Goal: Entertainment & Leisure: Consume media (video, audio)

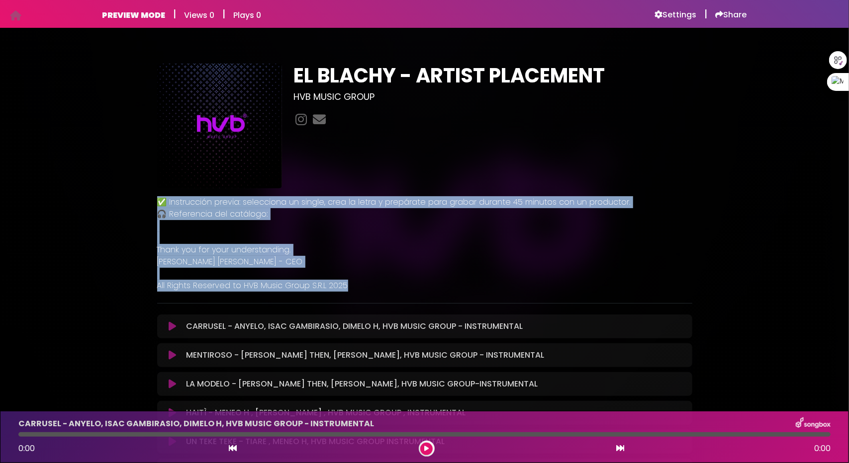
drag, startPoint x: 351, startPoint y: 282, endPoint x: 157, endPoint y: 196, distance: 212.6
click at [157, 196] on div "✅ Instrucción previa: selecciona un single, crea la letra y prepárate para grab…" at bounding box center [424, 239] width 547 height 103
copy div "✅ Instrucción previa: selecciona un single, crea la letra y prepárate para grab…"
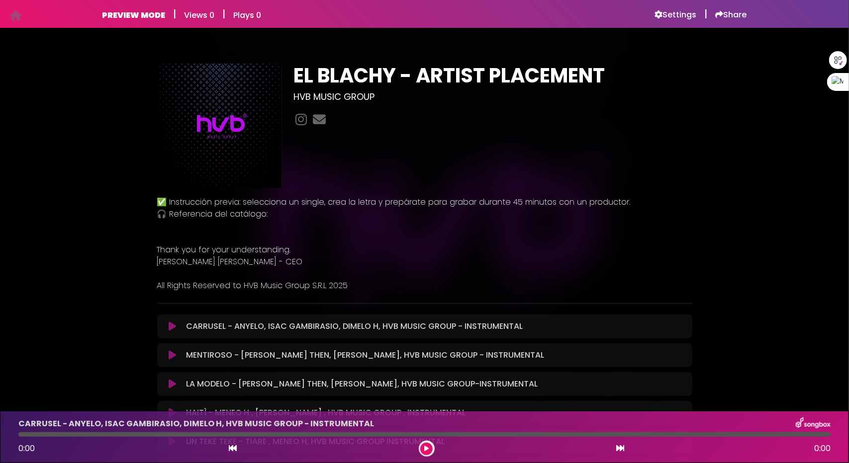
click at [677, 8] on div "Settings" at bounding box center [676, 14] width 42 height 12
click at [675, 13] on h6 "Settings" at bounding box center [676, 15] width 42 height 10
drag, startPoint x: 296, startPoint y: 76, endPoint x: 394, endPoint y: 79, distance: 98.0
click at [394, 79] on h1 "EL BLACHY - ARTIST PLACEMENT" at bounding box center [493, 76] width 398 height 24
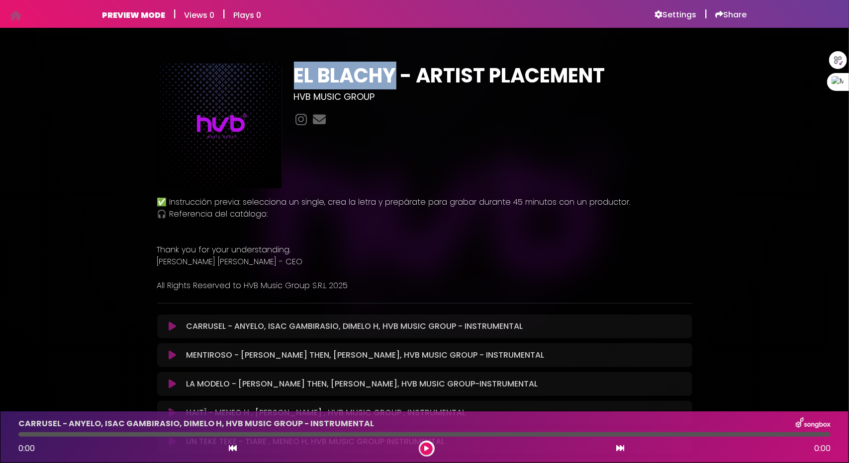
copy h1 "EL BLACHY"
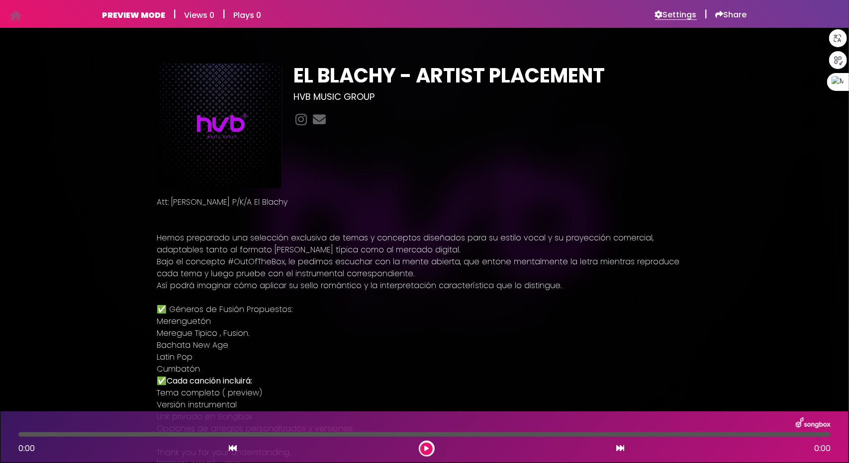
click at [666, 16] on h6 "Settings" at bounding box center [676, 15] width 42 height 10
click at [675, 17] on h6 "Settings" at bounding box center [676, 15] width 42 height 10
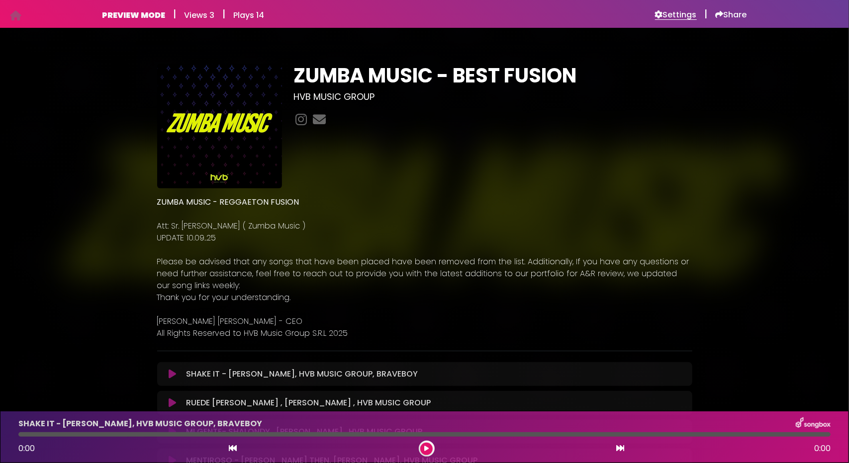
click at [673, 16] on h6 "Settings" at bounding box center [676, 15] width 42 height 10
drag, startPoint x: 0, startPoint y: 0, endPoint x: 675, endPoint y: 18, distance: 675.5
click at [675, 18] on h6 "Settings" at bounding box center [676, 15] width 42 height 10
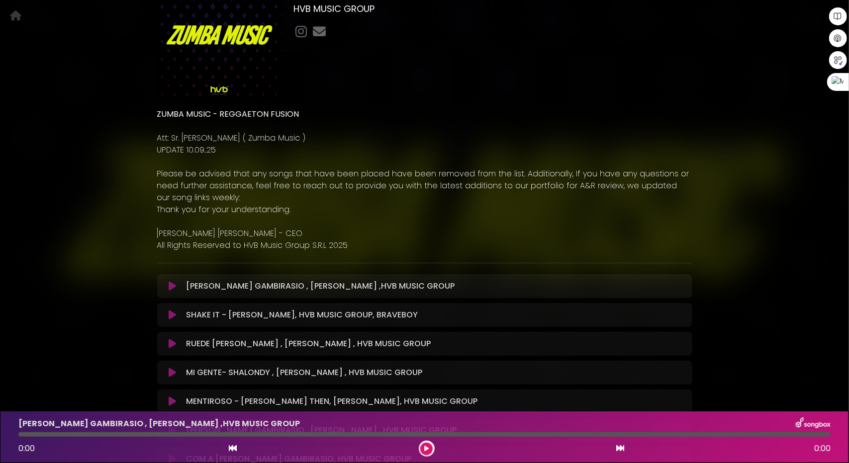
scroll to position [99, 0]
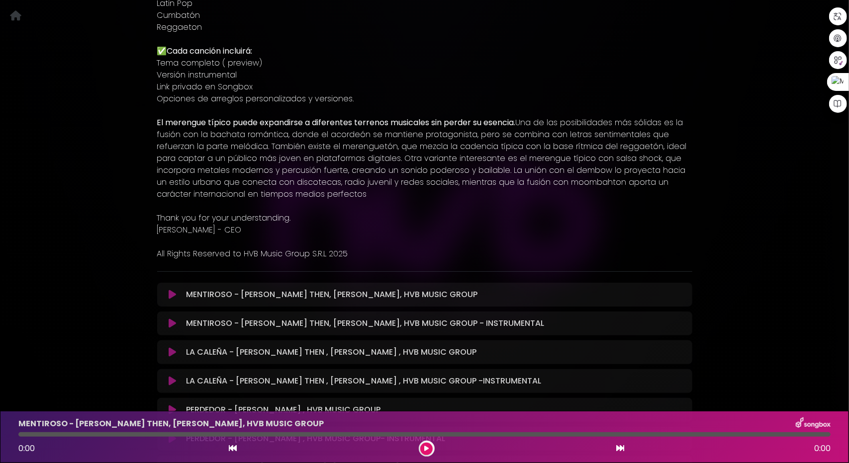
scroll to position [437, 0]
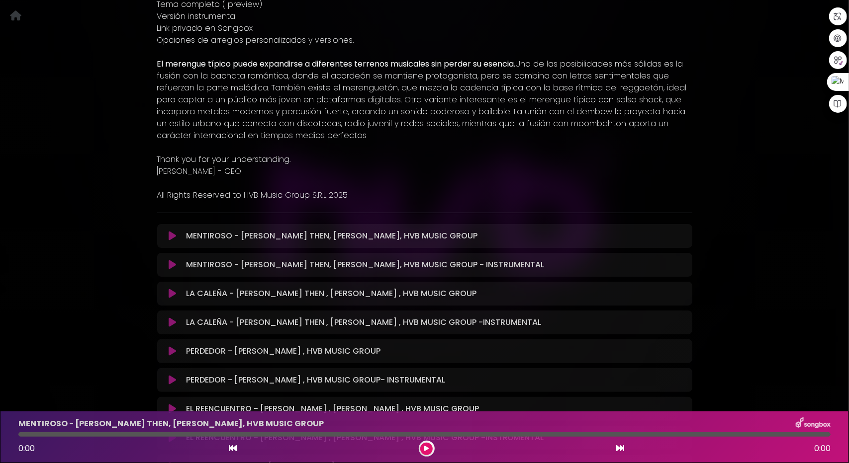
click at [171, 236] on icon at bounding box center [172, 236] width 7 height 10
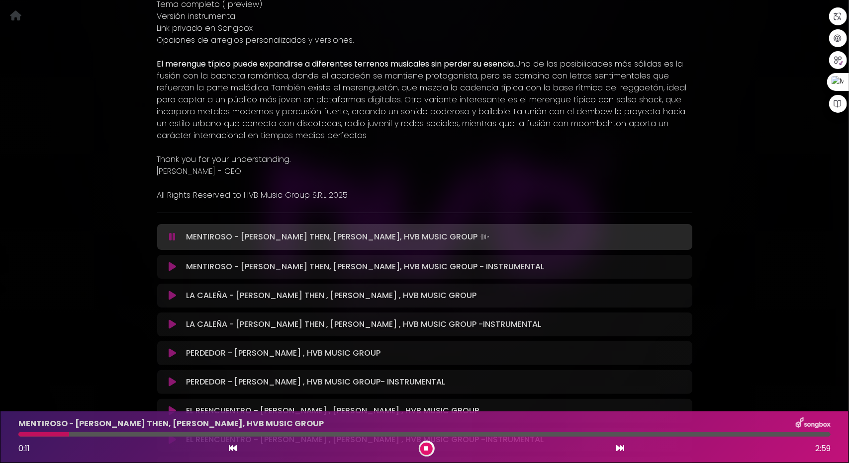
click at [174, 235] on icon at bounding box center [172, 237] width 6 height 10
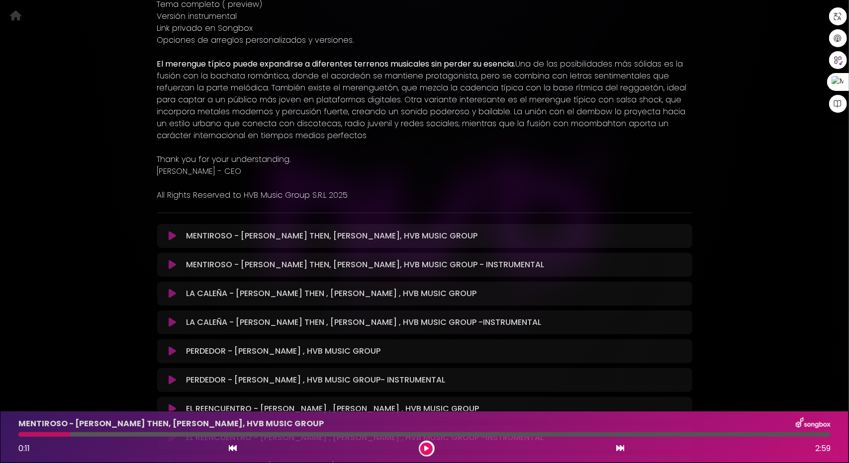
click at [169, 297] on icon at bounding box center [172, 294] width 7 height 10
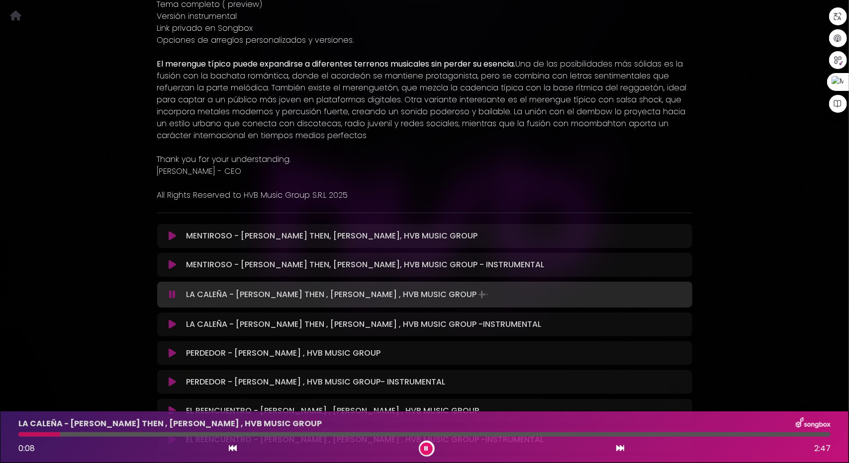
click at [170, 293] on icon at bounding box center [172, 295] width 6 height 10
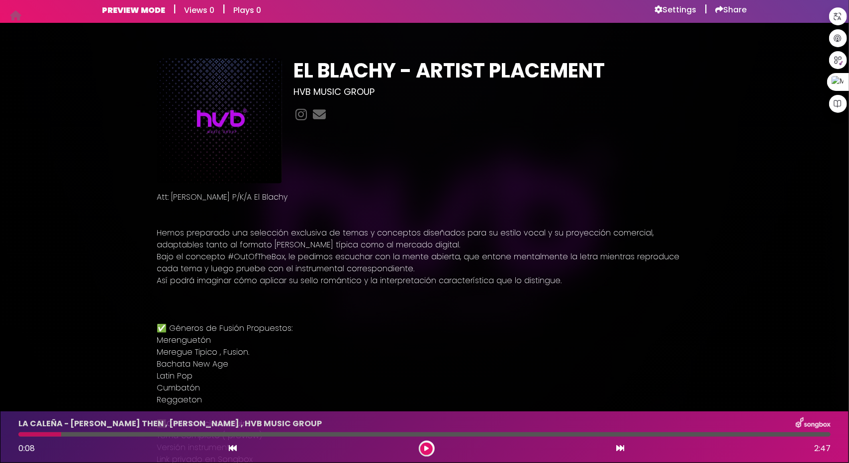
scroll to position [0, 0]
